Goal: Obtain resource: Download file/media

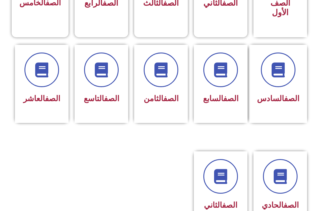
scroll to position [239, 0]
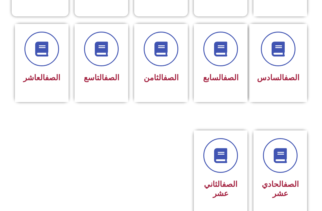
click at [227, 82] on span "الصف السابع" at bounding box center [221, 77] width 36 height 9
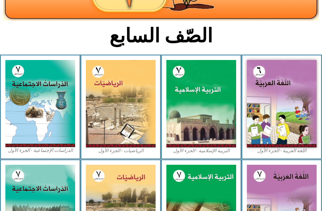
scroll to position [115, 0]
click at [220, 121] on img at bounding box center [202, 103] width 70 height 87
click at [209, 130] on img at bounding box center [202, 103] width 70 height 87
click at [216, 124] on img at bounding box center [202, 103] width 70 height 87
click at [212, 119] on img at bounding box center [202, 103] width 70 height 87
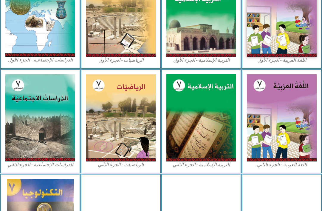
scroll to position [205, 0]
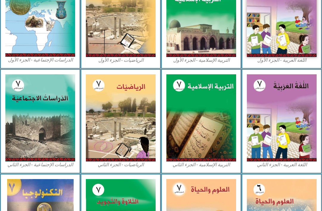
click at [217, 42] on img at bounding box center [202, 13] width 70 height 87
click at [221, 44] on img at bounding box center [202, 13] width 70 height 87
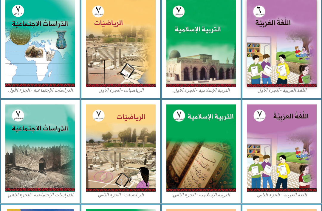
scroll to position [175, 0]
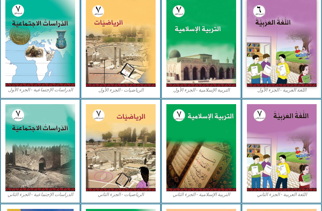
click at [209, 62] on img at bounding box center [202, 42] width 70 height 87
click at [220, 32] on img at bounding box center [202, 42] width 70 height 87
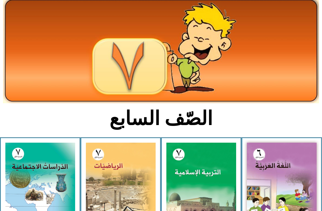
scroll to position [0, 0]
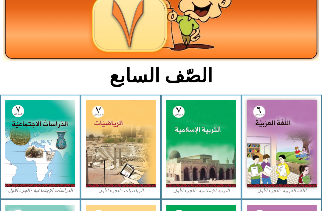
scroll to position [74, 0]
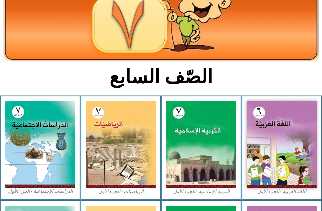
click at [213, 141] on img at bounding box center [202, 144] width 70 height 87
click at [202, 158] on img at bounding box center [202, 144] width 70 height 87
click at [207, 159] on img at bounding box center [202, 144] width 70 height 87
click at [208, 162] on img at bounding box center [202, 144] width 70 height 87
click at [208, 158] on img at bounding box center [202, 144] width 70 height 87
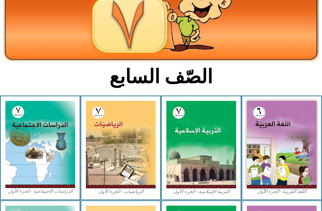
click at [207, 158] on img at bounding box center [202, 144] width 70 height 87
click at [212, 159] on img at bounding box center [202, 144] width 70 height 87
click at [207, 167] on img at bounding box center [202, 144] width 70 height 87
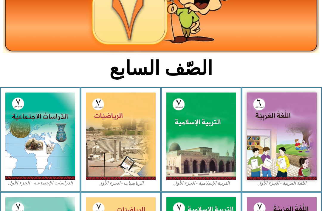
scroll to position [80, 0]
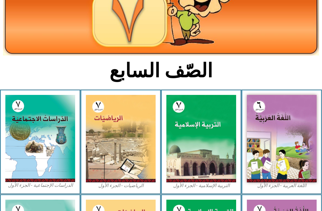
click at [205, 147] on img at bounding box center [202, 138] width 70 height 87
click at [211, 166] on img at bounding box center [202, 138] width 70 height 87
click at [226, 171] on img at bounding box center [202, 138] width 70 height 87
click at [205, 155] on img at bounding box center [202, 138] width 70 height 87
click at [201, 165] on img at bounding box center [202, 138] width 70 height 87
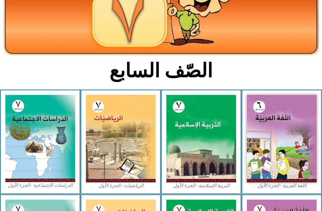
click at [204, 151] on img at bounding box center [202, 138] width 70 height 87
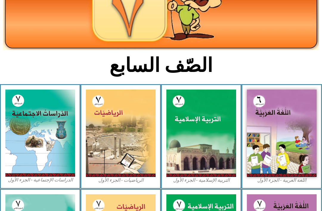
scroll to position [85, 0]
click at [198, 155] on img at bounding box center [202, 133] width 70 height 87
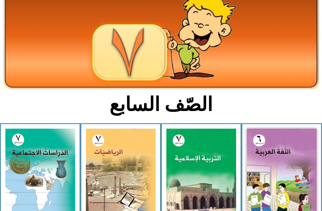
scroll to position [0, 0]
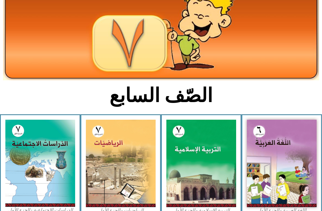
scroll to position [55, 0]
click at [215, 176] on img at bounding box center [202, 163] width 70 height 87
click at [209, 177] on img at bounding box center [202, 163] width 70 height 87
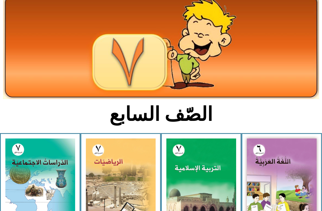
scroll to position [0, 0]
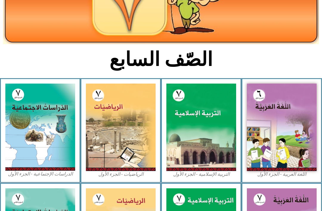
scroll to position [96, 0]
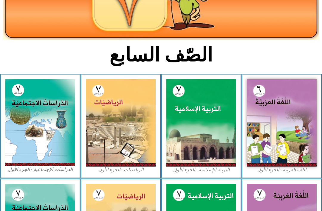
click at [203, 140] on img at bounding box center [202, 122] width 70 height 87
click at [210, 128] on img at bounding box center [202, 122] width 70 height 87
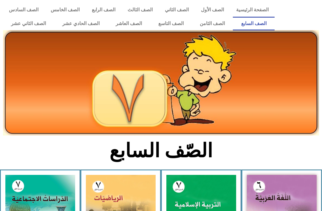
scroll to position [50, 0]
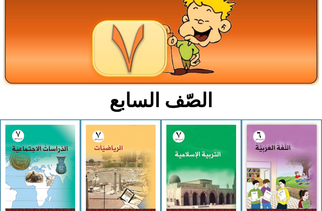
click at [208, 168] on img at bounding box center [202, 168] width 70 height 87
click at [218, 175] on img at bounding box center [202, 168] width 70 height 87
click at [209, 183] on img at bounding box center [202, 168] width 70 height 87
click at [205, 183] on img at bounding box center [202, 168] width 70 height 87
click at [204, 178] on img at bounding box center [202, 168] width 70 height 87
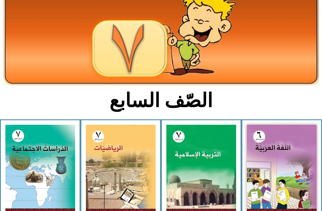
click at [206, 172] on img at bounding box center [202, 168] width 70 height 87
click at [210, 177] on img at bounding box center [202, 168] width 70 height 87
click at [206, 182] on img at bounding box center [202, 168] width 70 height 87
click at [203, 181] on img at bounding box center [202, 168] width 70 height 87
click at [206, 181] on img at bounding box center [202, 168] width 70 height 87
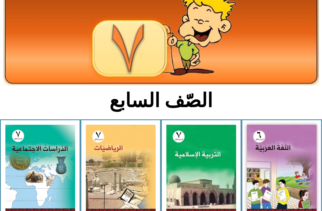
click at [215, 178] on img at bounding box center [202, 168] width 70 height 87
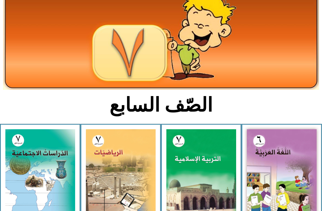
scroll to position [0, 0]
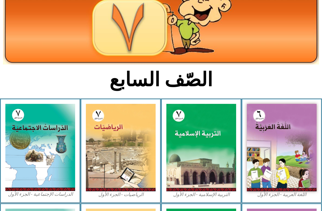
scroll to position [71, 0]
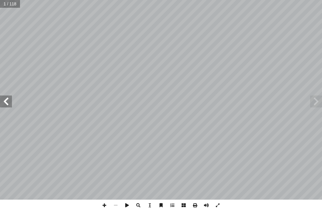
click at [318, 100] on span at bounding box center [316, 102] width 12 height 12
click at [315, 97] on span at bounding box center [316, 102] width 12 height 12
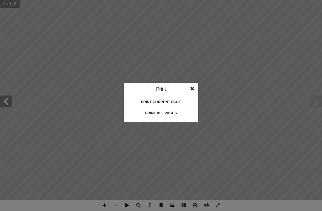
click at [167, 113] on div "Print all pages" at bounding box center [161, 113] width 60 height 10
